Goal: Book appointment/travel/reservation

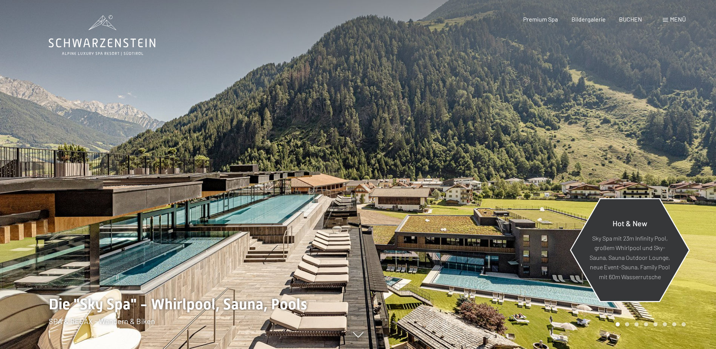
click at [657, 257] on p "Sky Spa mit 23m Infinity Pool, großem Whirlpool und Sky-Sauna, Sauna Outdoor Lo…" at bounding box center [630, 257] width 82 height 48
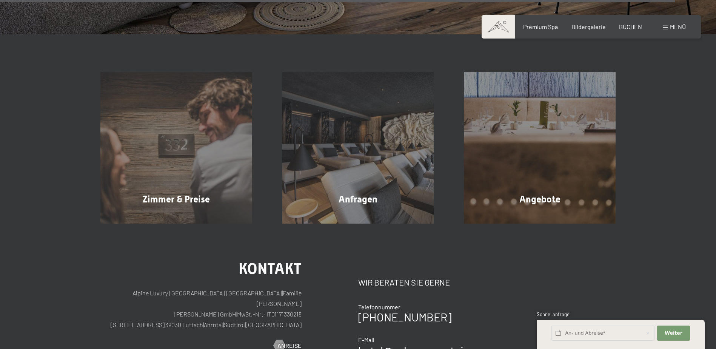
scroll to position [3004, 0]
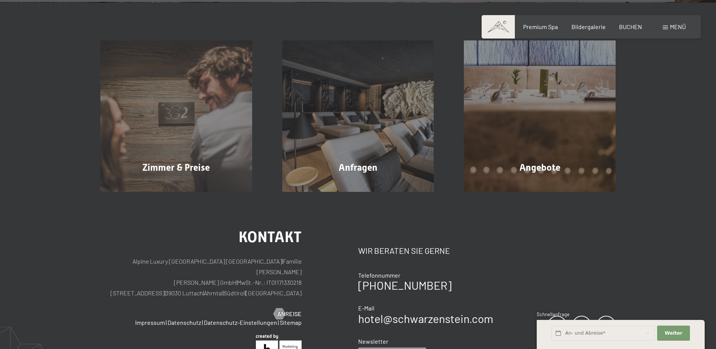
click at [663, 26] on div "Menü" at bounding box center [674, 27] width 23 height 8
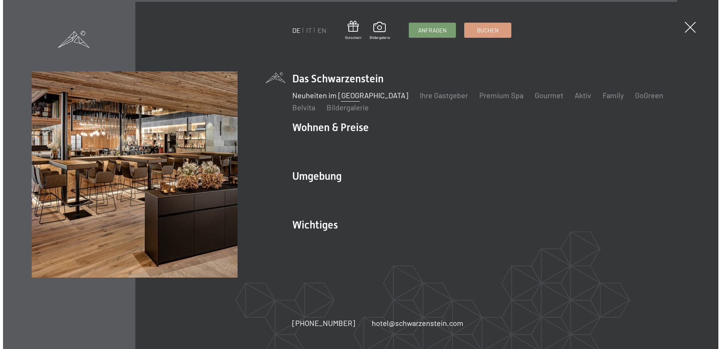
scroll to position [3020, 0]
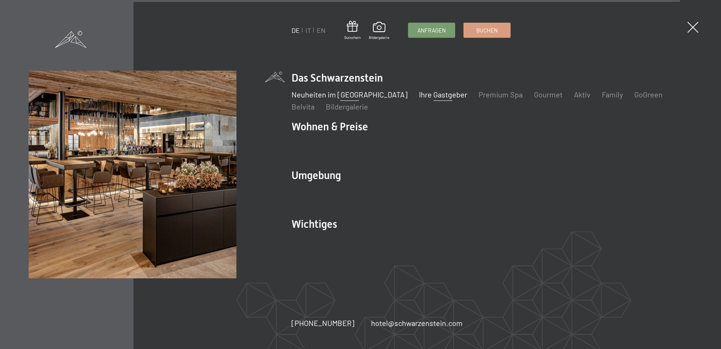
click at [419, 97] on link "Ihre Gastgeber" at bounding box center [443, 94] width 48 height 9
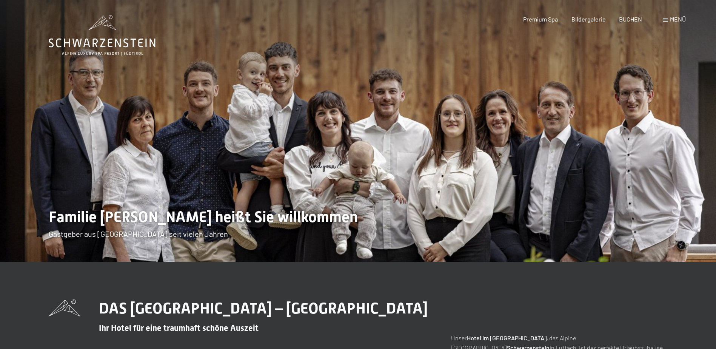
click at [672, 23] on div "Menü" at bounding box center [674, 19] width 23 height 8
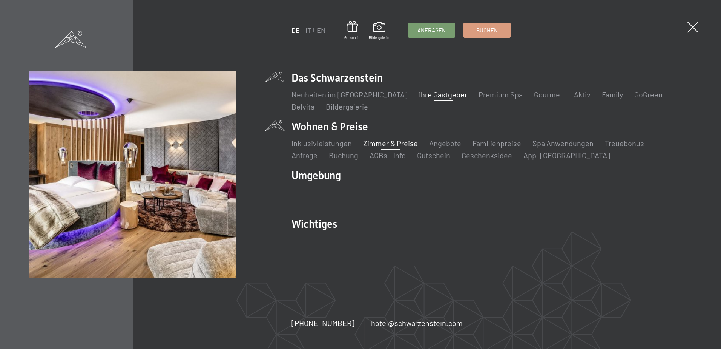
click at [399, 146] on link "Zimmer & Preise" at bounding box center [390, 142] width 55 height 9
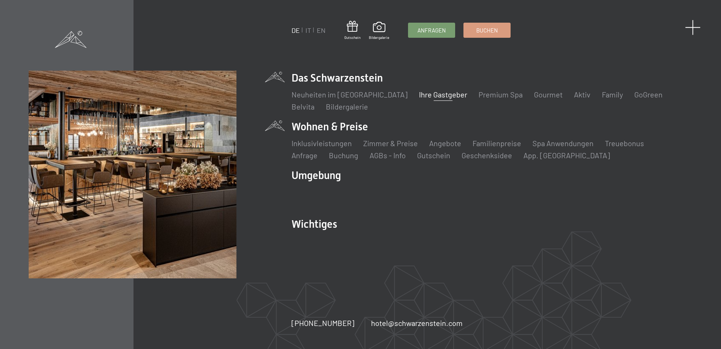
click at [693, 28] on span at bounding box center [693, 27] width 15 height 15
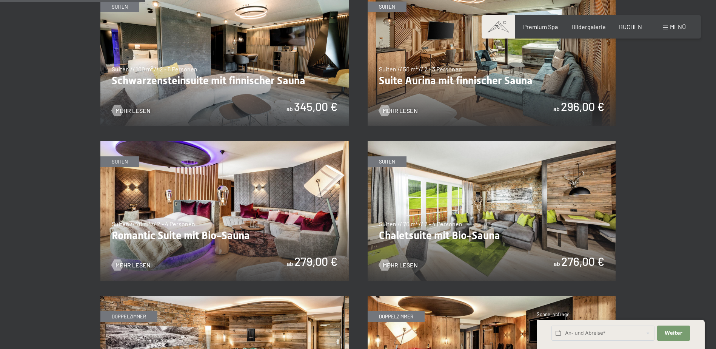
scroll to position [526, 0]
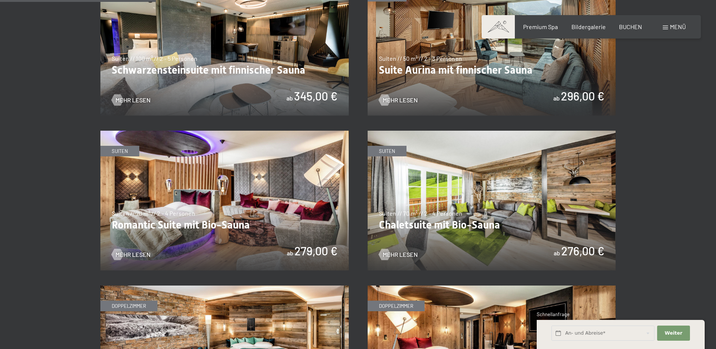
click at [449, 193] on img at bounding box center [492, 201] width 248 height 140
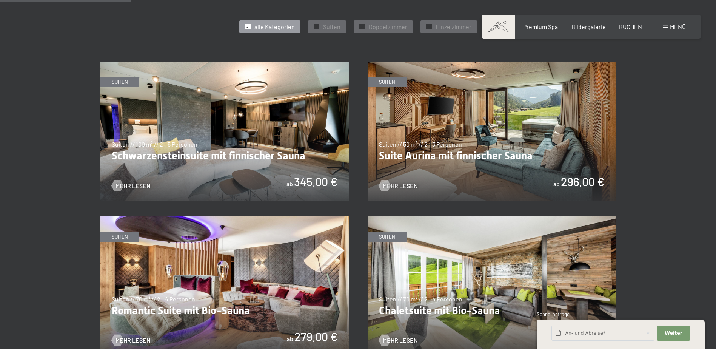
scroll to position [453, 0]
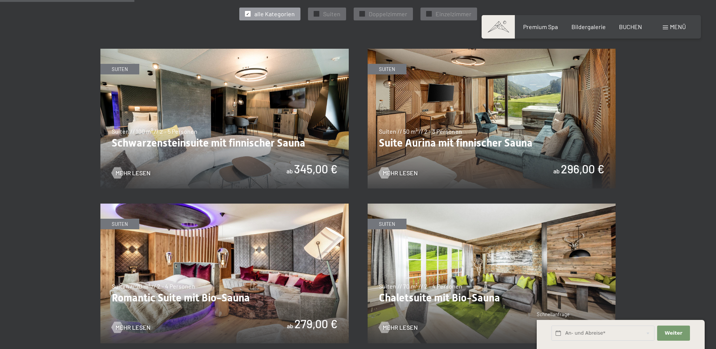
click at [257, 109] on img at bounding box center [224, 119] width 248 height 140
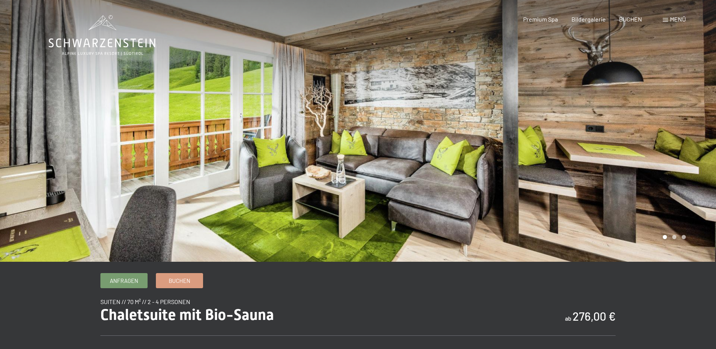
click at [595, 142] on div at bounding box center [537, 130] width 358 height 261
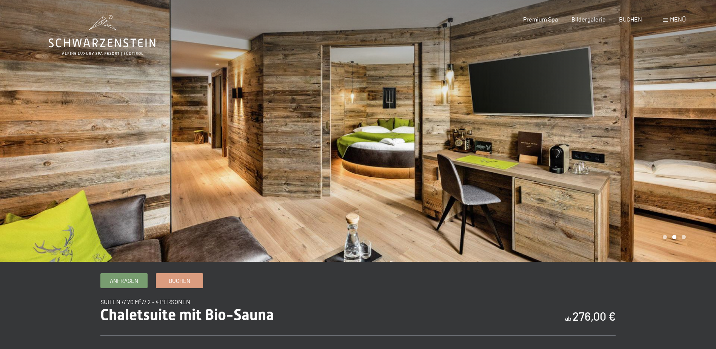
click at [595, 142] on div at bounding box center [537, 130] width 358 height 261
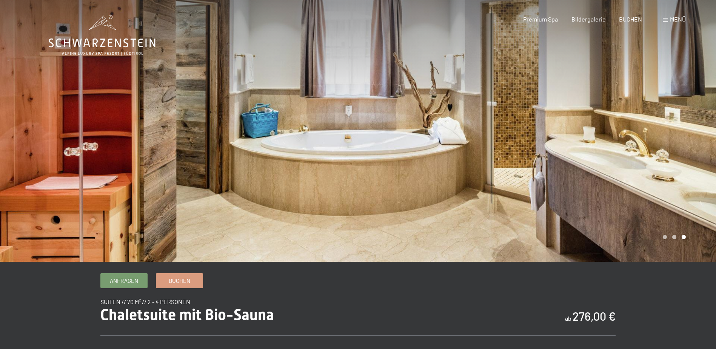
click at [595, 142] on div at bounding box center [537, 130] width 358 height 261
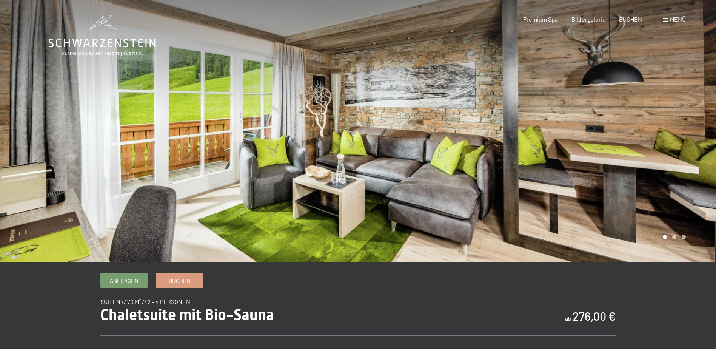
click at [595, 142] on div at bounding box center [537, 130] width 358 height 261
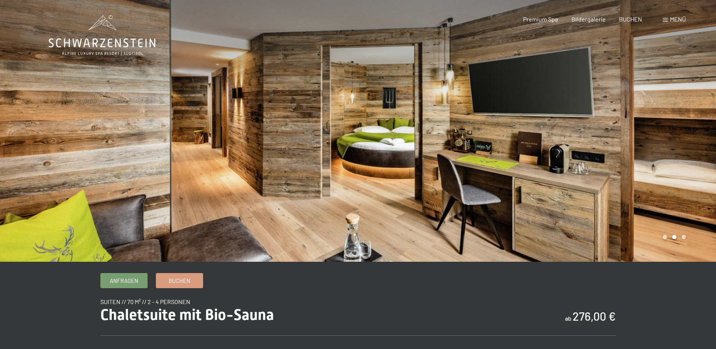
click at [563, 143] on div at bounding box center [537, 130] width 358 height 261
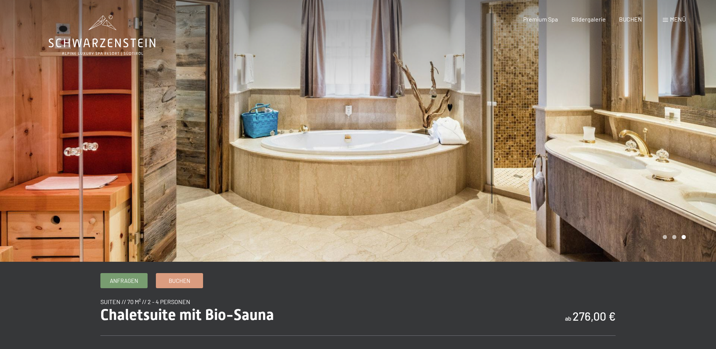
click at [563, 142] on div at bounding box center [537, 130] width 358 height 261
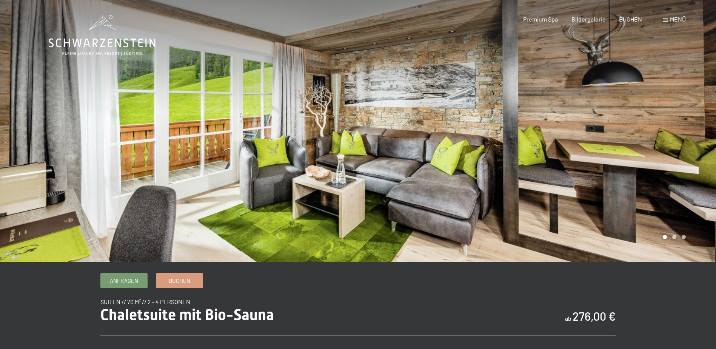
click at [563, 142] on div at bounding box center [537, 130] width 358 height 261
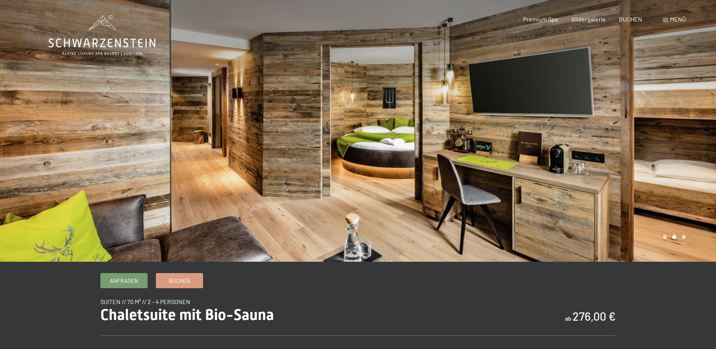
click at [563, 142] on div at bounding box center [537, 130] width 358 height 261
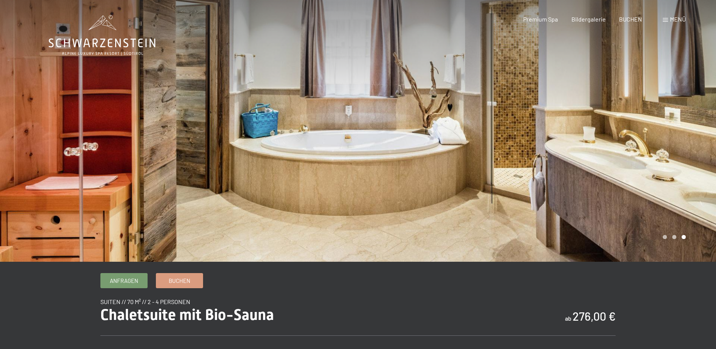
click at [563, 142] on div at bounding box center [537, 130] width 358 height 261
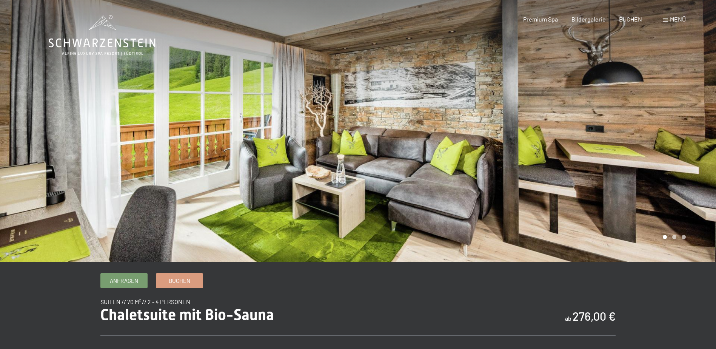
click at [563, 142] on div at bounding box center [537, 130] width 358 height 261
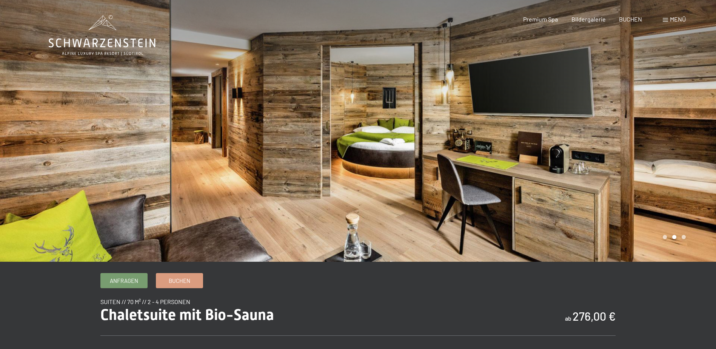
click at [563, 142] on div at bounding box center [537, 130] width 358 height 261
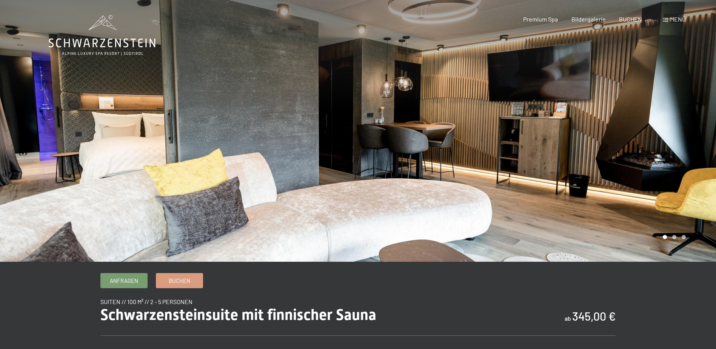
click at [560, 94] on div at bounding box center [537, 130] width 358 height 261
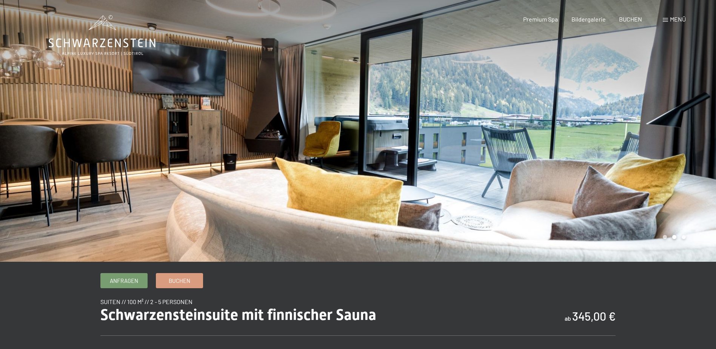
click at [560, 94] on div at bounding box center [537, 130] width 358 height 261
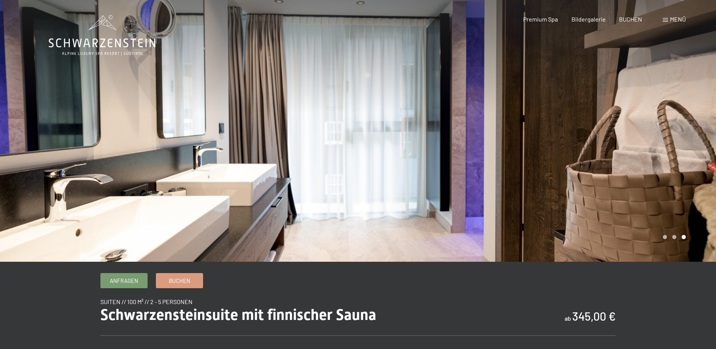
click at [560, 94] on div at bounding box center [537, 130] width 358 height 261
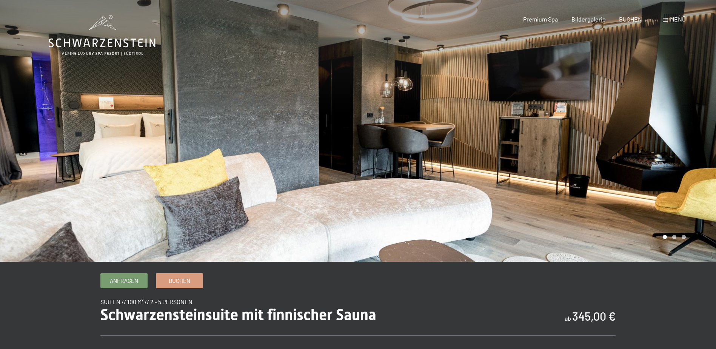
click at [560, 94] on div at bounding box center [537, 130] width 358 height 261
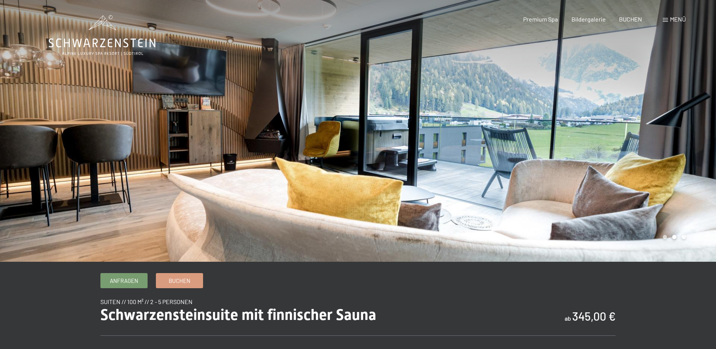
click at [560, 94] on div at bounding box center [537, 130] width 358 height 261
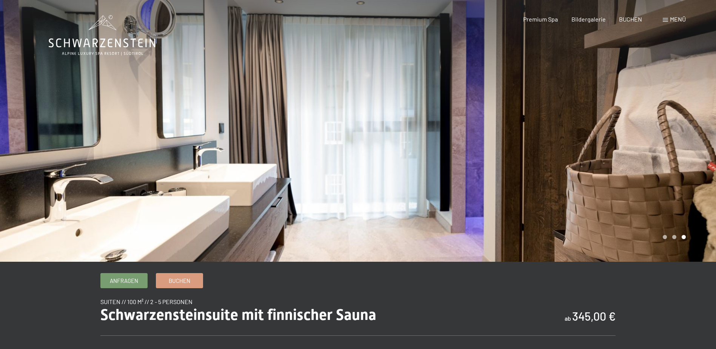
click at [560, 94] on div at bounding box center [537, 130] width 358 height 261
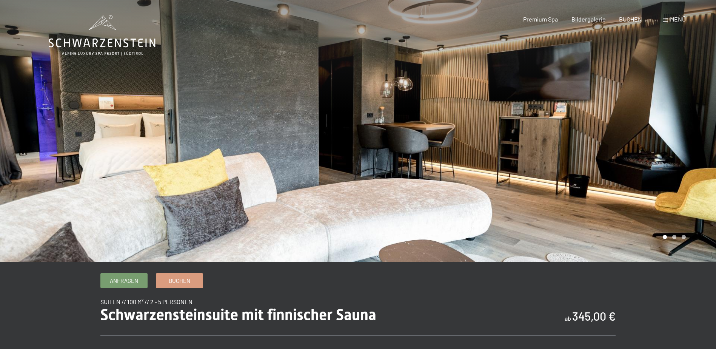
click at [560, 94] on div at bounding box center [537, 130] width 358 height 261
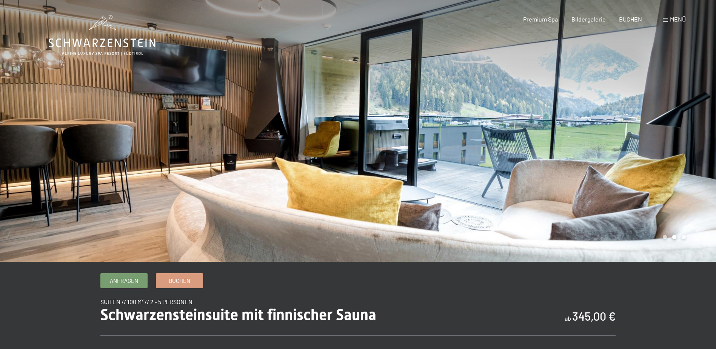
click at [560, 94] on div at bounding box center [537, 130] width 358 height 261
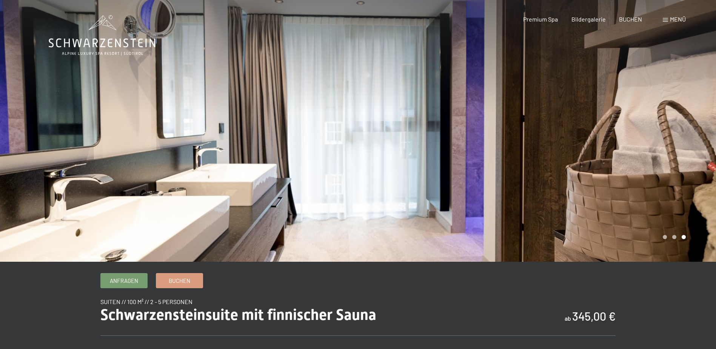
click at [560, 94] on div at bounding box center [537, 130] width 358 height 261
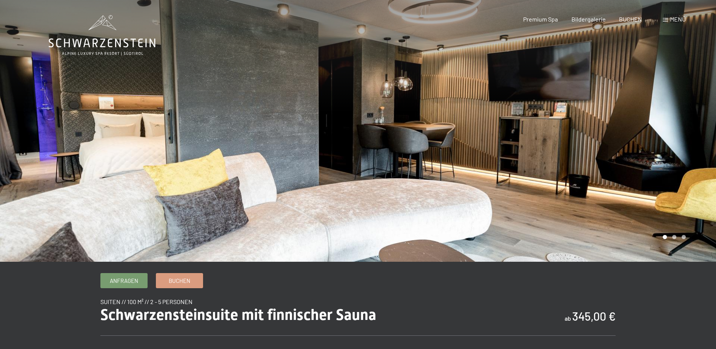
click at [560, 94] on div at bounding box center [537, 130] width 358 height 261
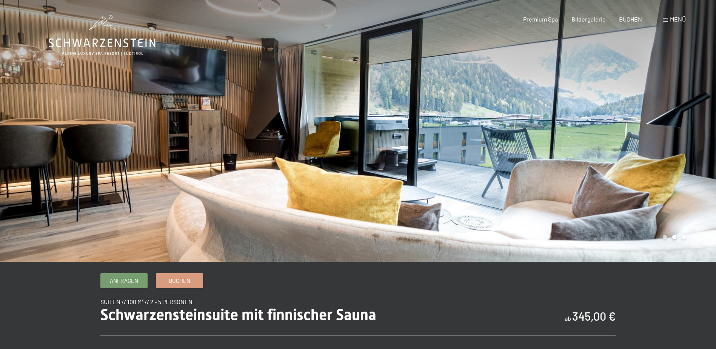
click at [560, 94] on div at bounding box center [537, 130] width 358 height 261
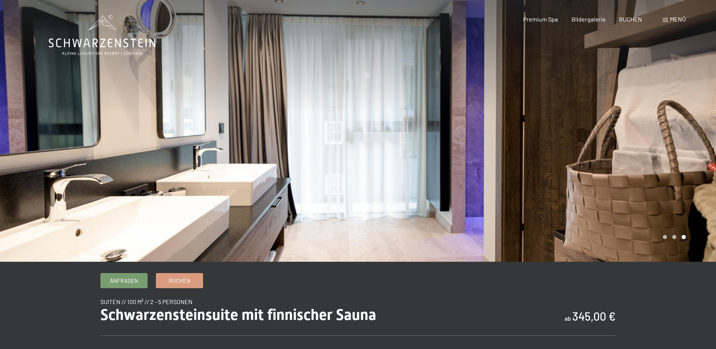
click at [560, 94] on div at bounding box center [537, 130] width 358 height 261
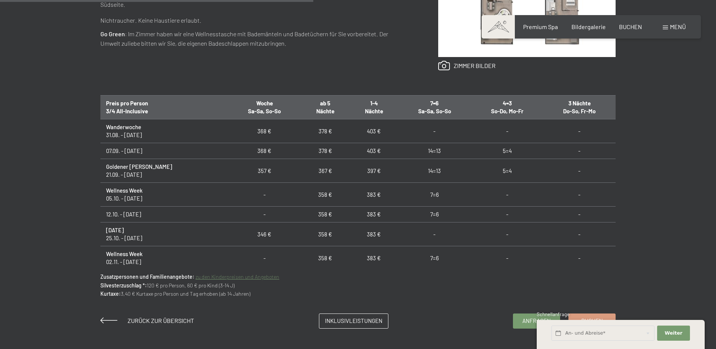
scroll to position [453, 0]
